Goal: Task Accomplishment & Management: Complete application form

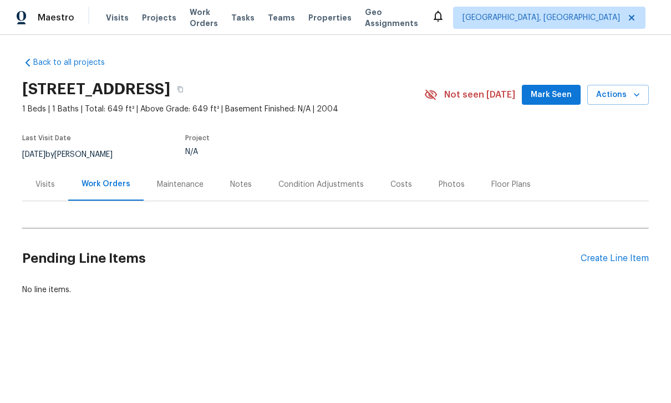
click at [628, 253] on div "Create Line Item" at bounding box center [615, 258] width 68 height 11
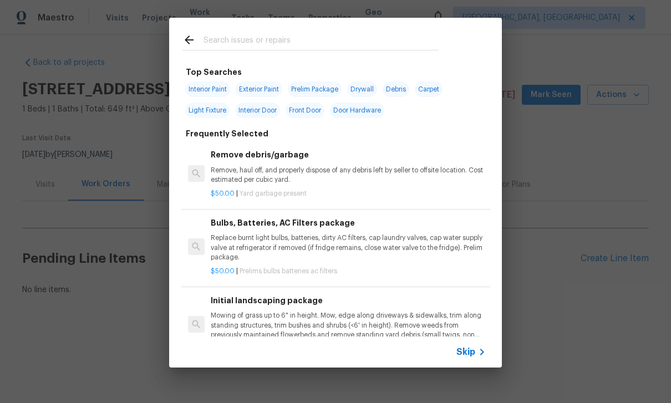
click at [352, 166] on p "Remove, haul off, and properly dispose of any debris left by seller to offsite …" at bounding box center [348, 175] width 275 height 19
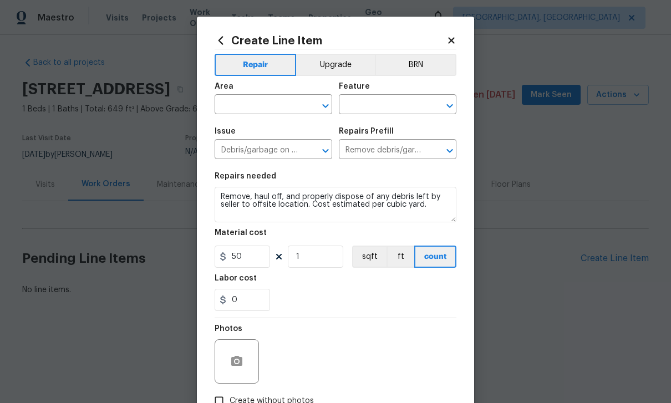
click at [273, 99] on input "text" at bounding box center [258, 105] width 87 height 17
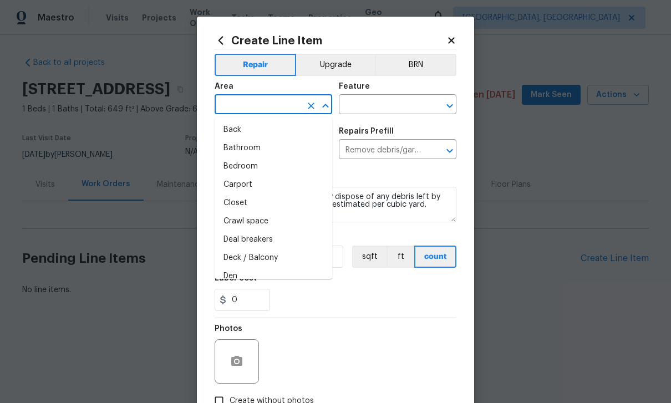
scroll to position [34, 0]
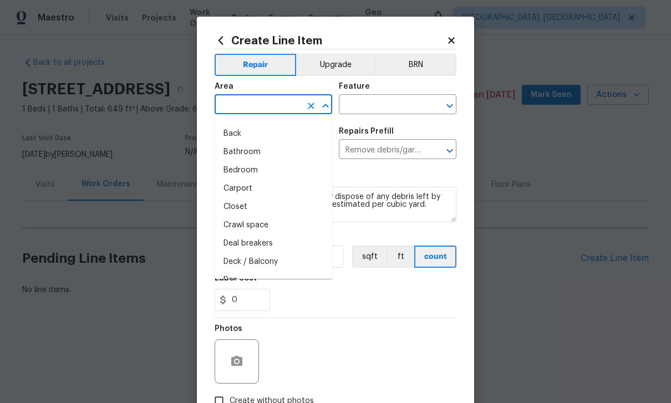
click at [246, 129] on li "Back" at bounding box center [274, 134] width 118 height 18
type input "Back"
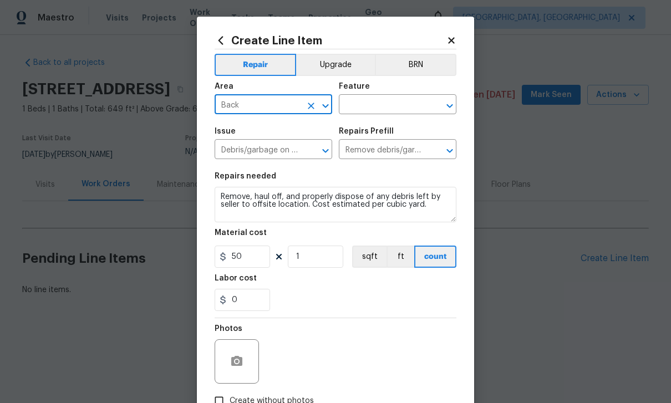
click at [389, 112] on input "text" at bounding box center [382, 105] width 87 height 17
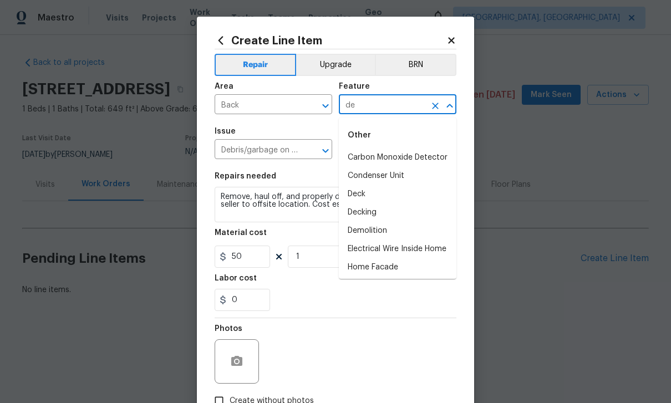
type input "d"
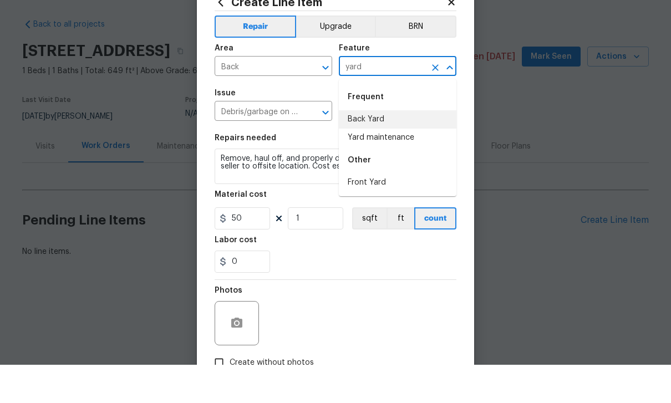
click at [378, 149] on li "Back Yard" at bounding box center [398, 158] width 118 height 18
type input "Back Yard"
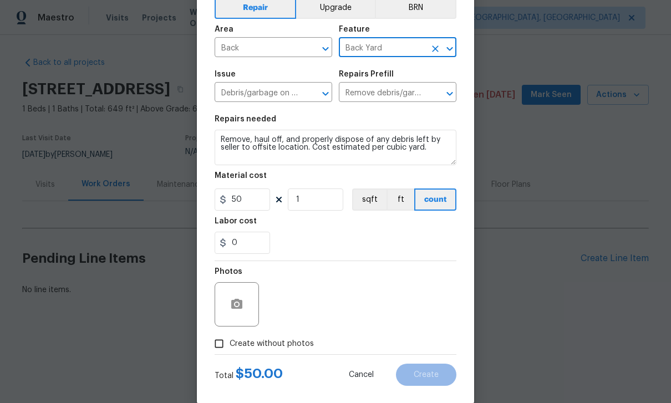
scroll to position [58, 0]
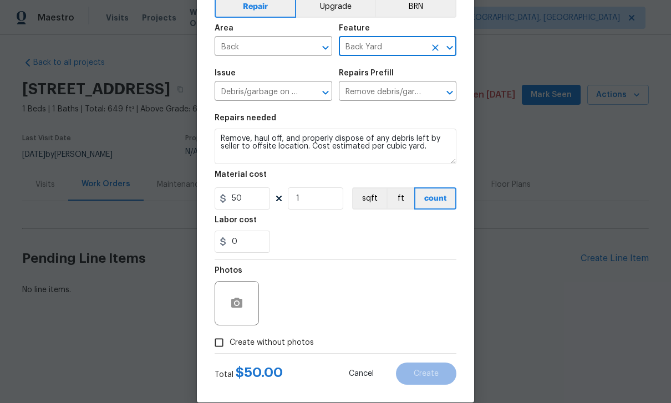
click at [218, 345] on input "Create without photos" at bounding box center [219, 342] width 21 height 21
checkbox input "true"
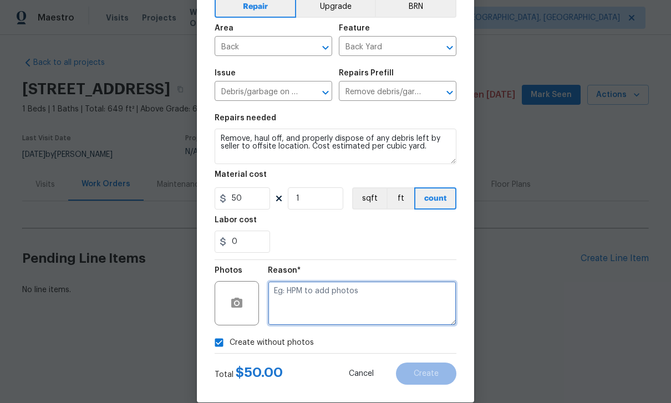
click at [337, 296] on textarea at bounding box center [362, 303] width 189 height 44
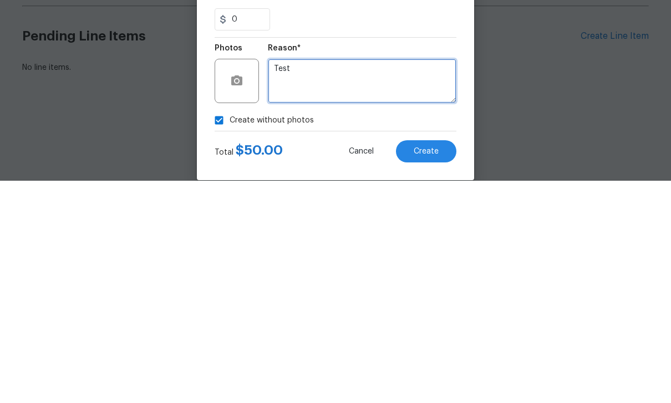
type textarea "Test"
click at [427, 332] on div "Create without photos" at bounding box center [336, 342] width 242 height 21
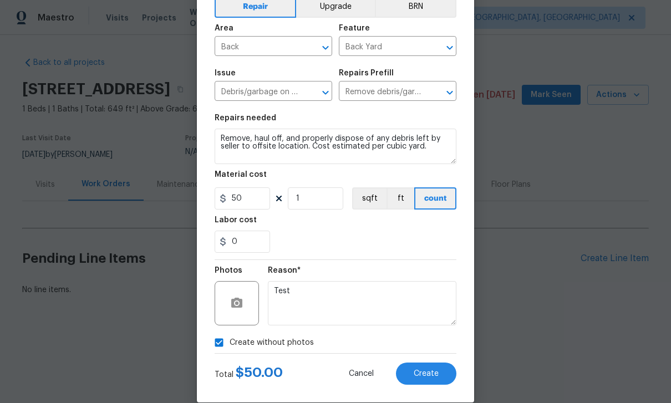
click at [435, 375] on span "Create" at bounding box center [426, 374] width 25 height 8
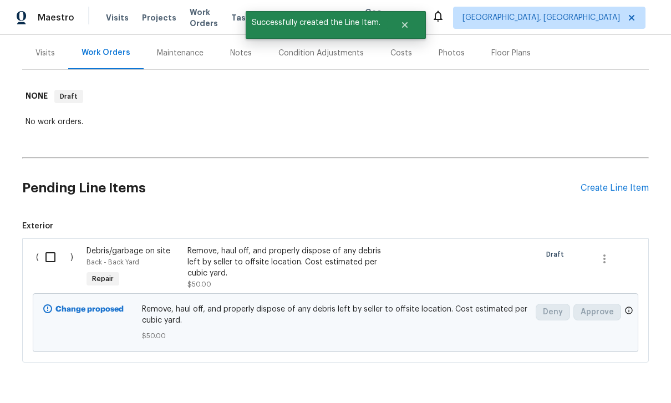
scroll to position [131, 0]
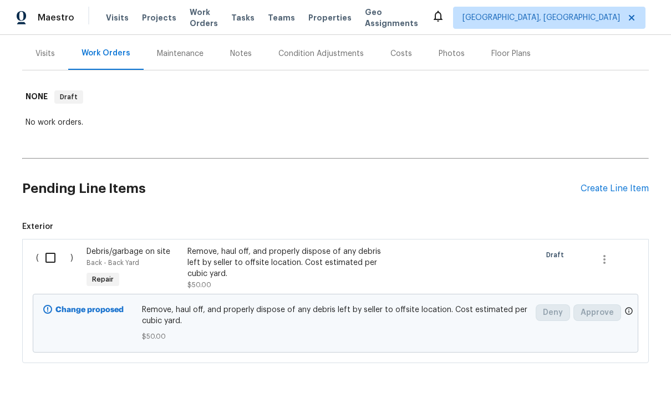
click at [50, 260] on input "checkbox" at bounding box center [55, 257] width 32 height 23
checkbox input "true"
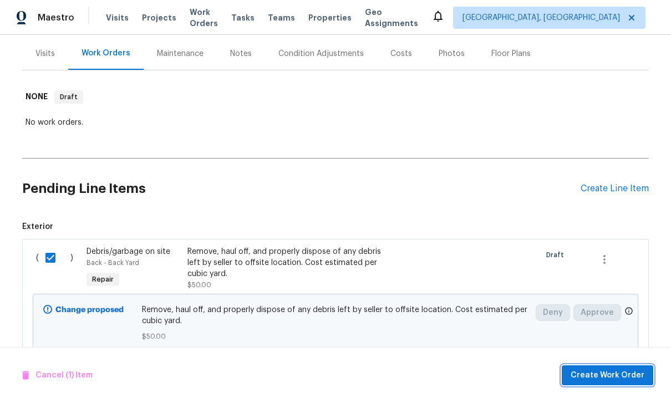
click at [616, 375] on span "Create Work Order" at bounding box center [608, 376] width 74 height 14
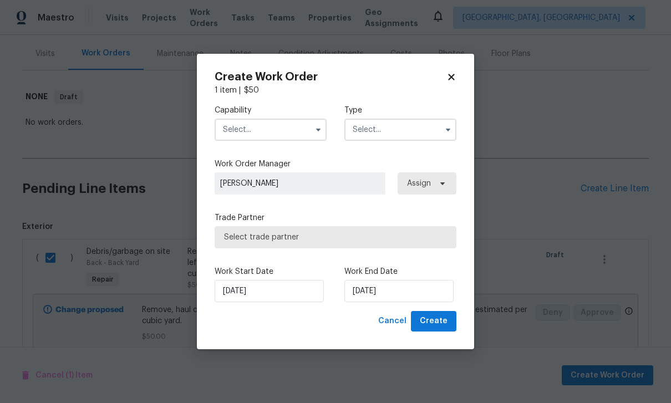
click at [299, 129] on input "text" at bounding box center [271, 130] width 112 height 22
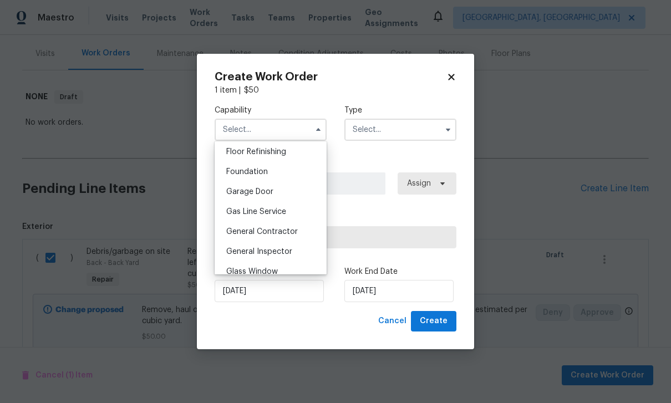
scroll to position [459, 0]
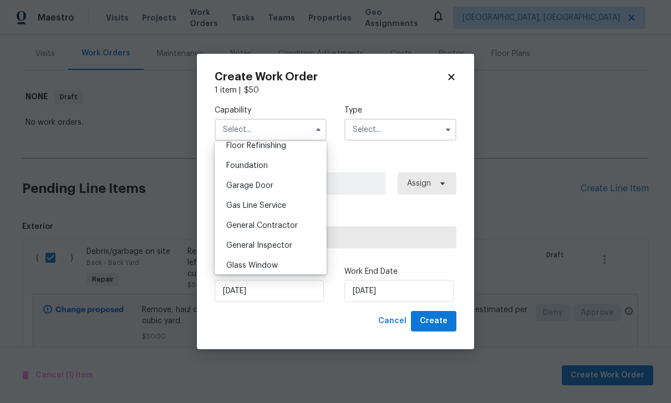
click at [280, 230] on div "General Contractor" at bounding box center [270, 226] width 106 height 20
type input "General Contractor"
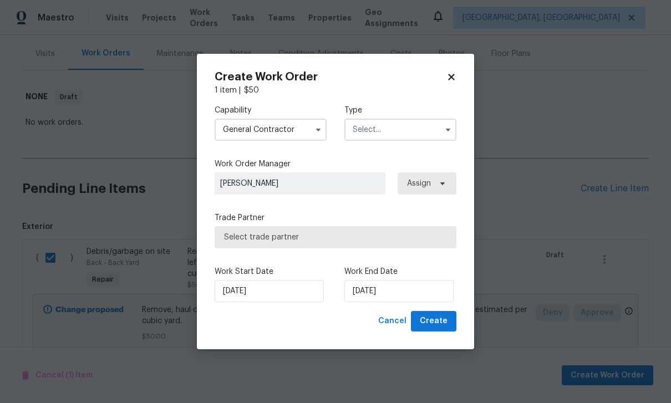
click at [425, 120] on input "text" at bounding box center [400, 130] width 112 height 22
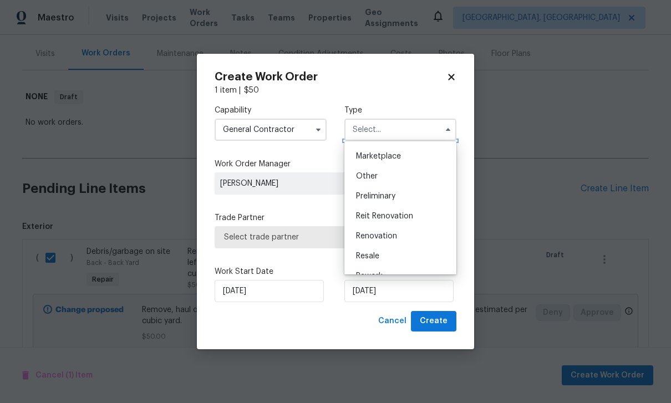
scroll to position [199, 0]
click at [393, 235] on span "Renovation" at bounding box center [376, 235] width 41 height 8
type input "Renovation"
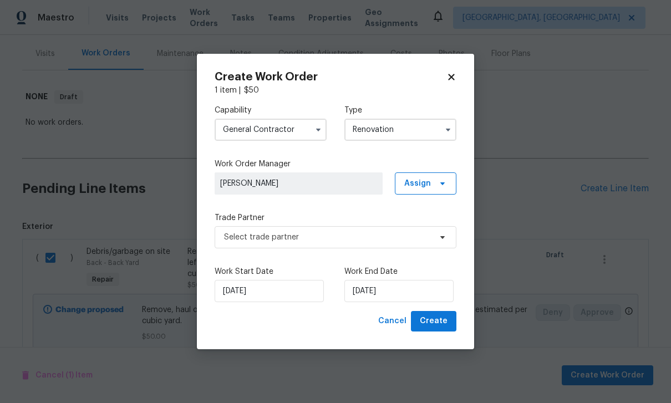
click at [356, 182] on span "[PERSON_NAME]" at bounding box center [298, 183] width 157 height 11
click at [325, 181] on span "[PERSON_NAME]" at bounding box center [298, 183] width 157 height 11
click at [324, 181] on span "[PERSON_NAME]" at bounding box center [298, 183] width 157 height 11
click at [283, 187] on span "[PERSON_NAME]" at bounding box center [298, 183] width 157 height 11
click at [249, 193] on span "[PERSON_NAME]" at bounding box center [299, 183] width 168 height 22
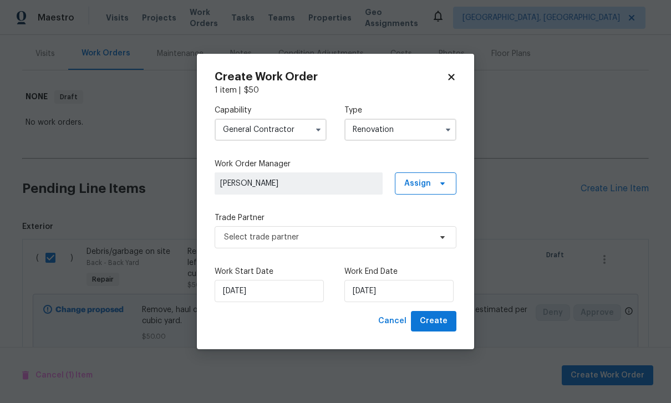
click at [250, 185] on span "[PERSON_NAME]" at bounding box center [298, 183] width 157 height 11
click at [306, 188] on span "[PERSON_NAME]" at bounding box center [298, 183] width 157 height 11
click at [296, 166] on label "Work Order Manager" at bounding box center [336, 164] width 242 height 11
click at [311, 181] on span "[PERSON_NAME]" at bounding box center [298, 183] width 157 height 11
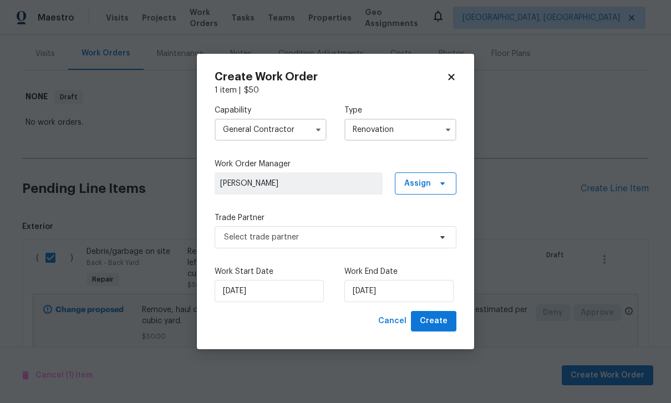
click at [318, 187] on span "[PERSON_NAME]" at bounding box center [298, 183] width 157 height 11
click at [336, 178] on span "[PERSON_NAME]" at bounding box center [298, 183] width 157 height 11
click at [336, 177] on span "[PERSON_NAME]" at bounding box center [299, 183] width 168 height 22
click at [437, 320] on span "Create" at bounding box center [434, 321] width 28 height 14
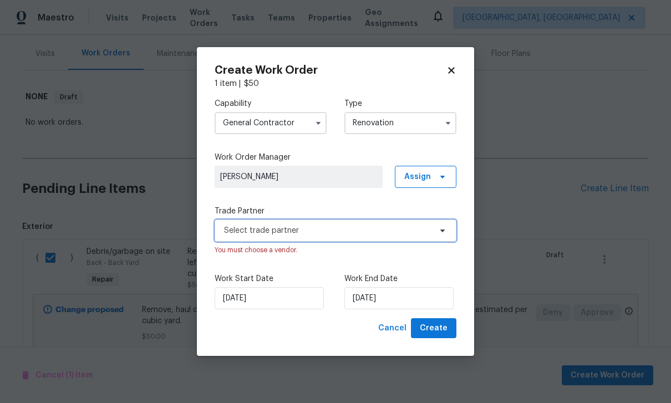
click at [339, 232] on span "Select trade partner" at bounding box center [327, 230] width 207 height 11
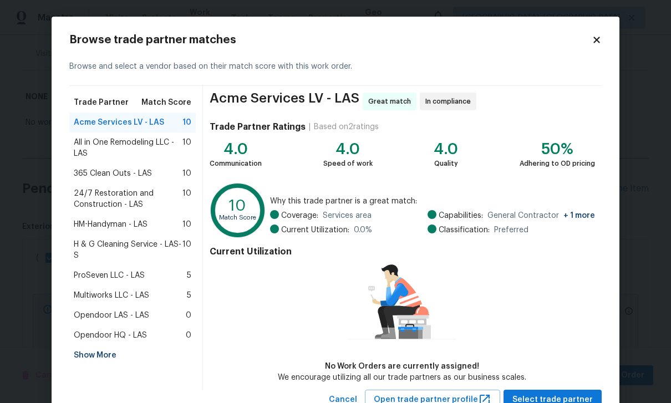
click at [88, 122] on span "Acme Services LV - LAS" at bounding box center [119, 122] width 90 height 11
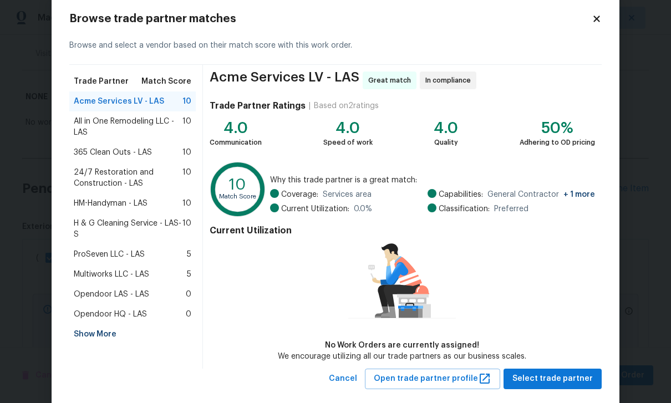
scroll to position [22, 0]
click at [548, 376] on span "Select trade partner" at bounding box center [552, 379] width 80 height 14
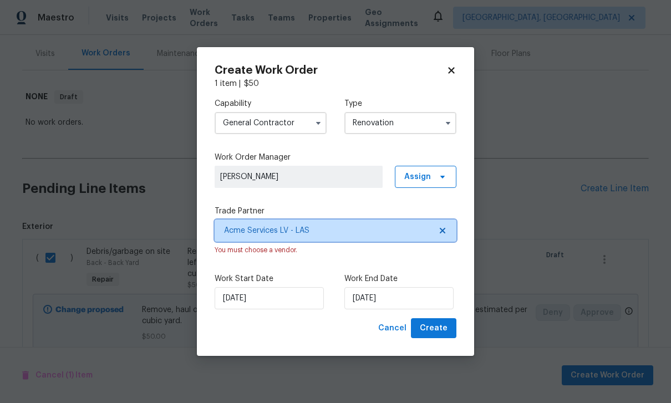
scroll to position [0, 0]
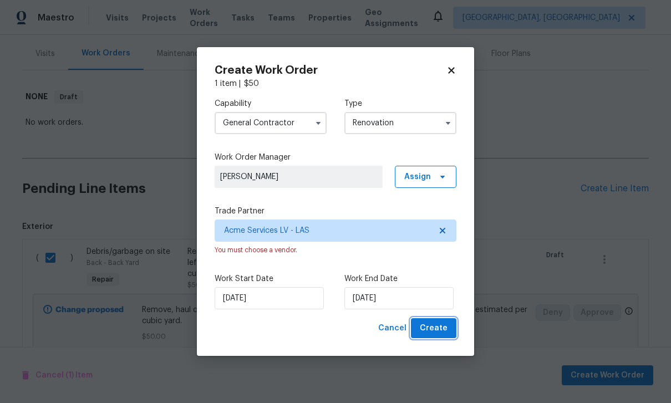
click at [426, 319] on button "Create" at bounding box center [433, 328] width 45 height 21
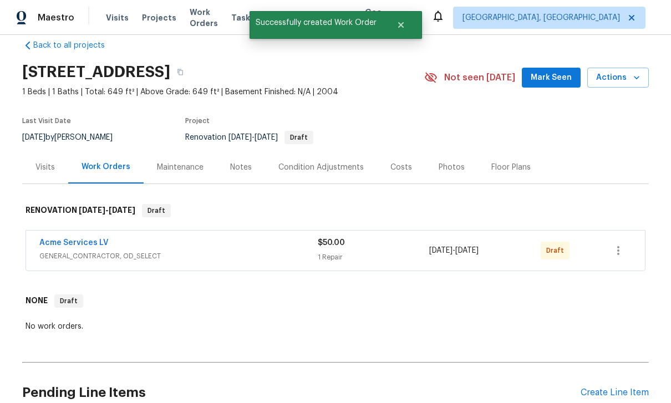
scroll to position [26, 0]
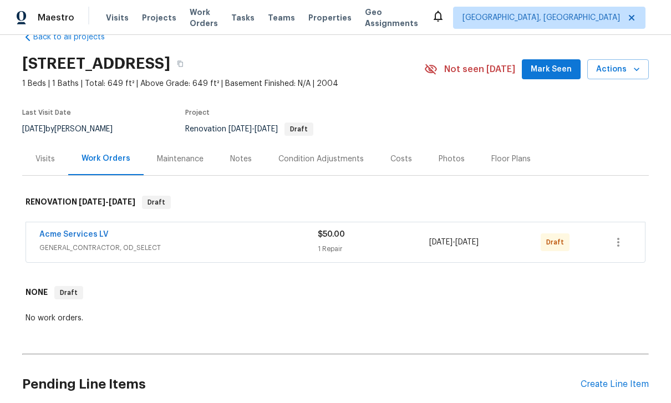
click at [2, 180] on div "Back to all projects 2011 Sue [STREET_ADDRESS] 1 Beds | 1 Baths | Total: 649 ft…" at bounding box center [335, 219] width 671 height 368
